Goal: Information Seeking & Learning: Learn about a topic

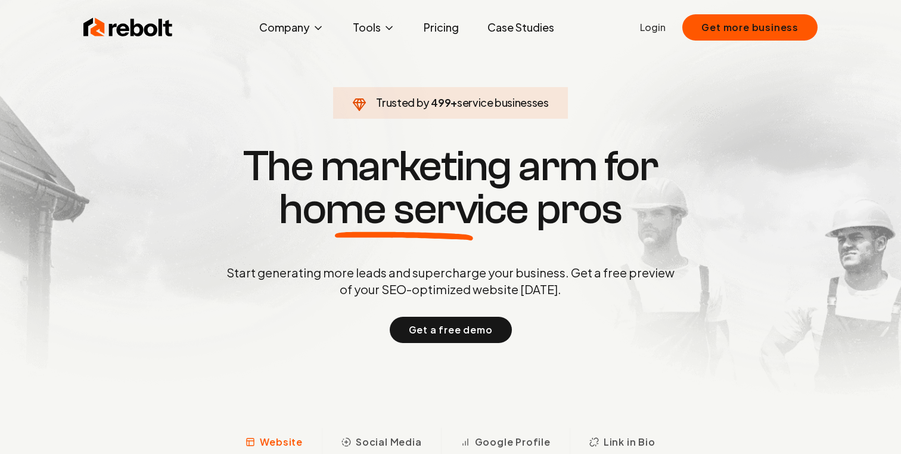
click at [435, 35] on link "Pricing" at bounding box center [441, 27] width 54 height 24
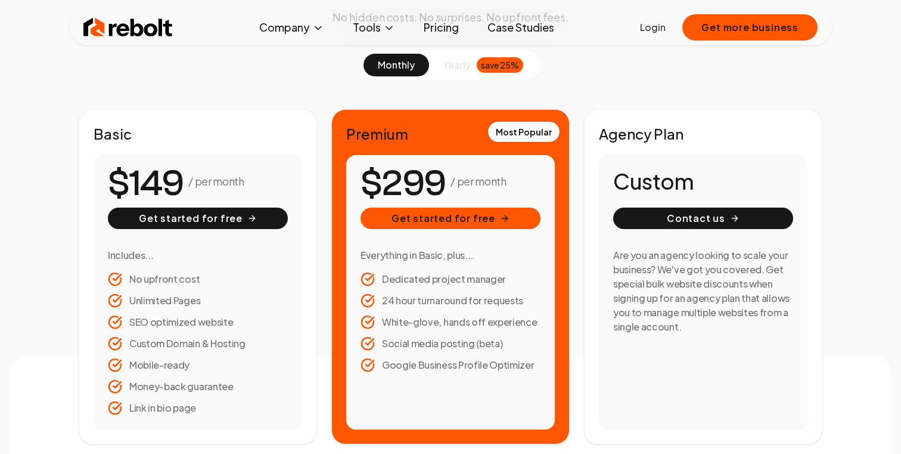
scroll to position [222, 0]
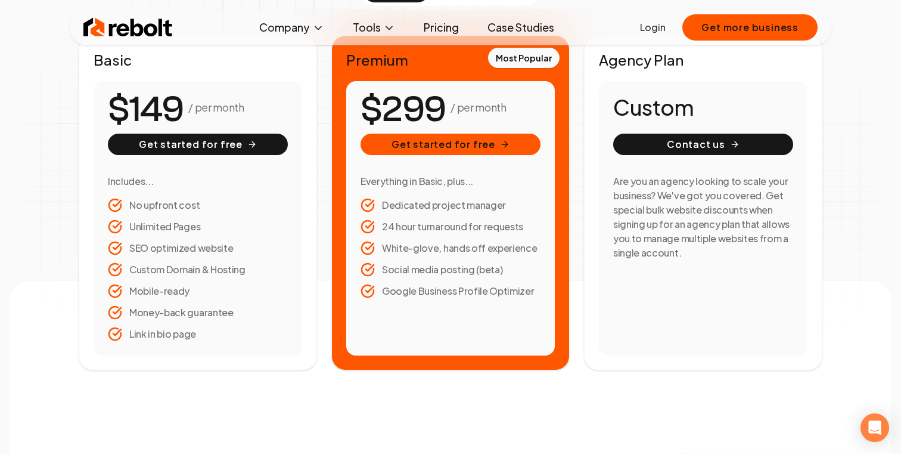
click at [534, 300] on div "/ per month Get started for free Everything in Basic, plus... Dedicated project…" at bounding box center [450, 218] width 209 height 274
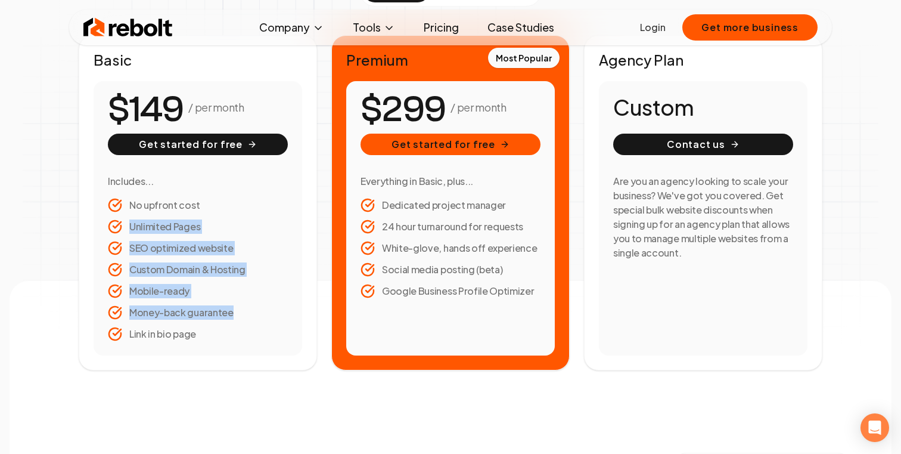
drag, startPoint x: 204, startPoint y: 340, endPoint x: 130, endPoint y: 232, distance: 131.3
click at [130, 232] on ul "No upfront cost Unlimited Pages SEO optimized website Custom Domain & Hosting M…" at bounding box center [198, 269] width 180 height 143
copy ul "Unlimited Pages SEO optimized website Custom Domain & Hosting Mobile-ready Mone…"
click at [514, 245] on li "White-glove, hands off experience" at bounding box center [451, 248] width 180 height 14
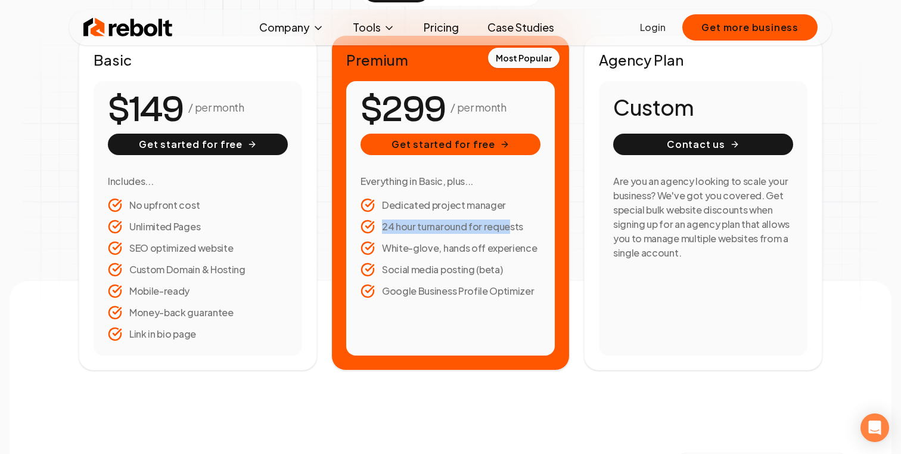
drag, startPoint x: 381, startPoint y: 225, endPoint x: 508, endPoint y: 222, distance: 127.0
click at [508, 222] on li "24 hour turnaround for requests" at bounding box center [451, 226] width 180 height 14
click at [419, 211] on li "Dedicated project manager" at bounding box center [451, 205] width 180 height 14
drag, startPoint x: 382, startPoint y: 206, endPoint x: 536, endPoint y: 249, distance: 160.2
click at [536, 249] on ul "Dedicated project manager 24 hour turnaround for requests White-glove, hands of…" at bounding box center [451, 248] width 180 height 100
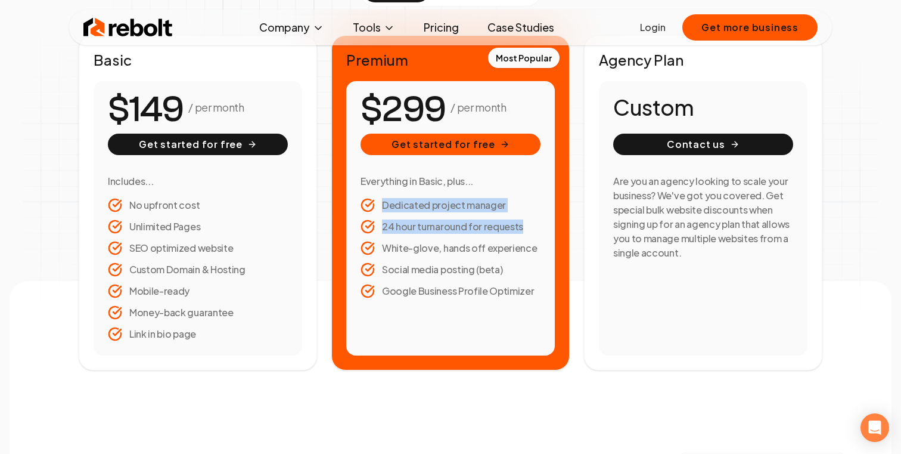
copy ul "Dedicated project manager 24 hour turnaround for requests"
